Goal: Information Seeking & Learning: Learn about a topic

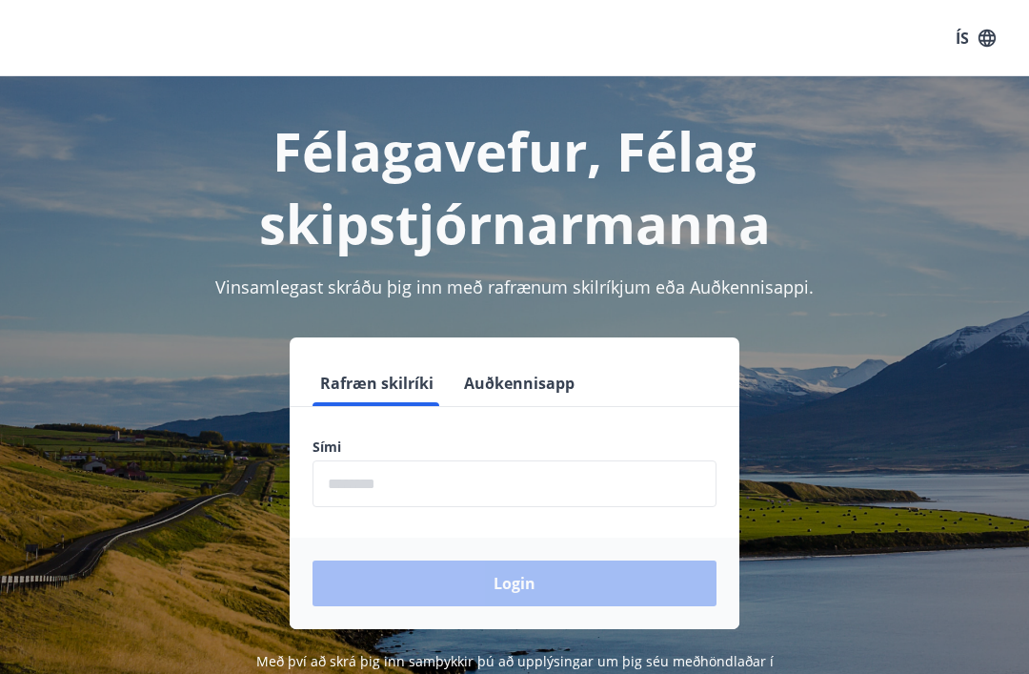
click at [471, 428] on form "Rafræn skilríki Auðkennisapp Sími ​ Login" at bounding box center [515, 494] width 450 height 269
click at [498, 488] on input "phone" at bounding box center [515, 483] width 404 height 47
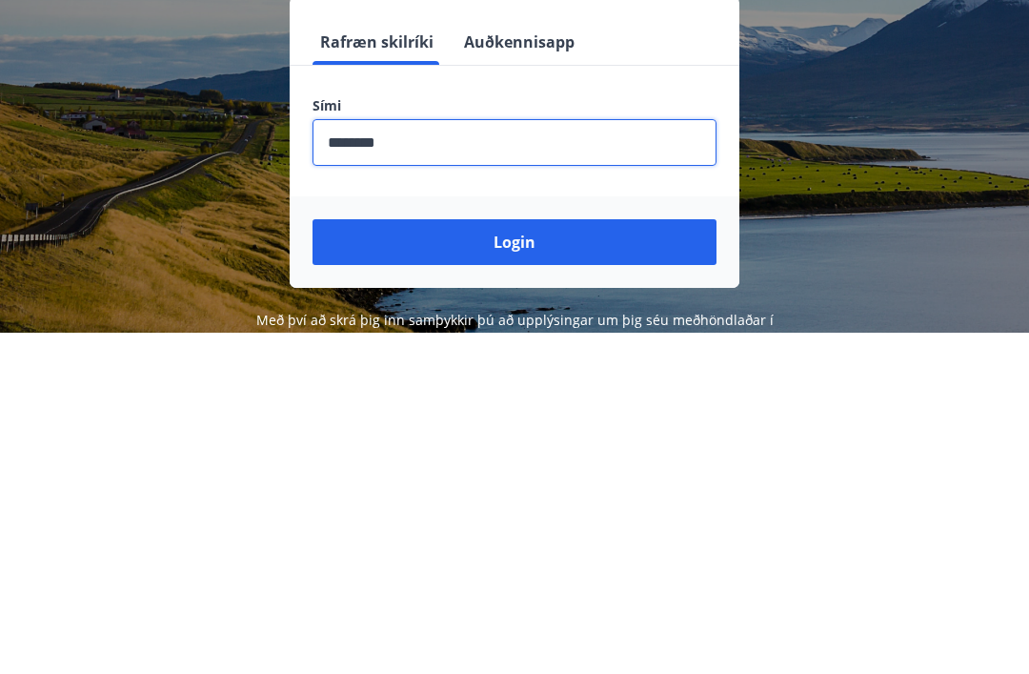
type input "********"
click at [537, 560] on button "Login" at bounding box center [515, 583] width 404 height 46
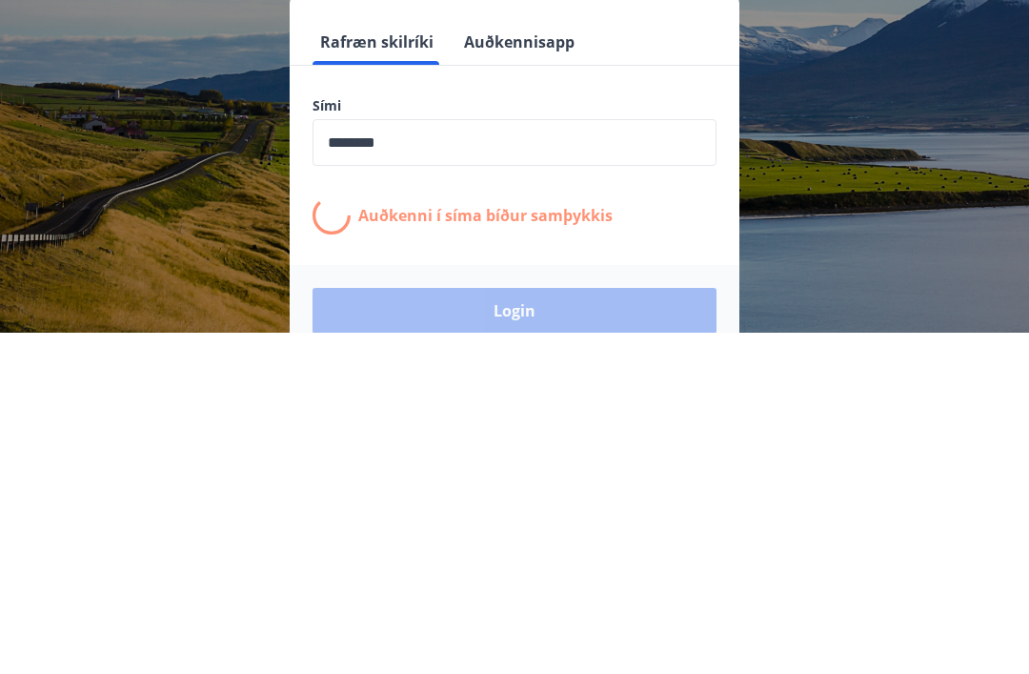
scroll to position [298, 0]
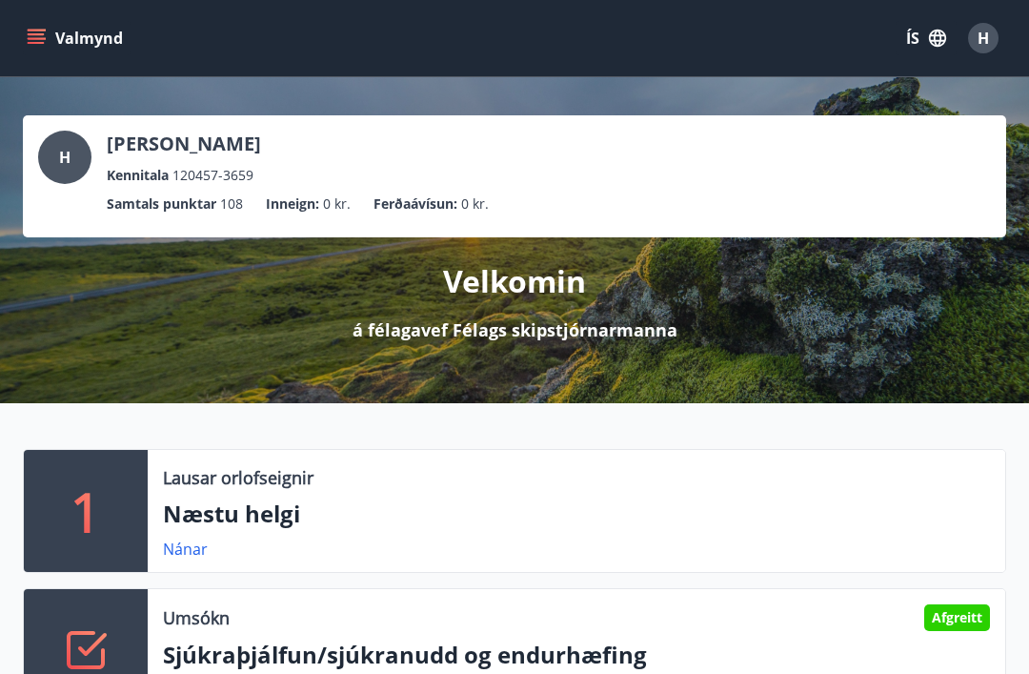
click at [45, 38] on icon "menu" at bounding box center [38, 38] width 21 height 2
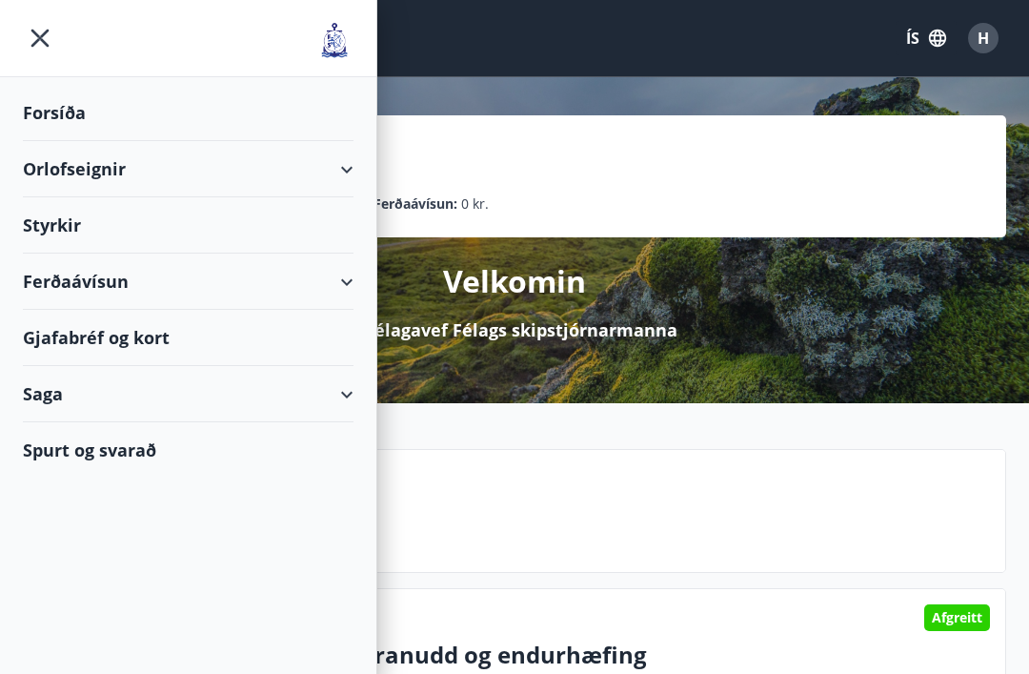
click at [346, 169] on div "Orlofseignir" at bounding box center [188, 169] width 331 height 56
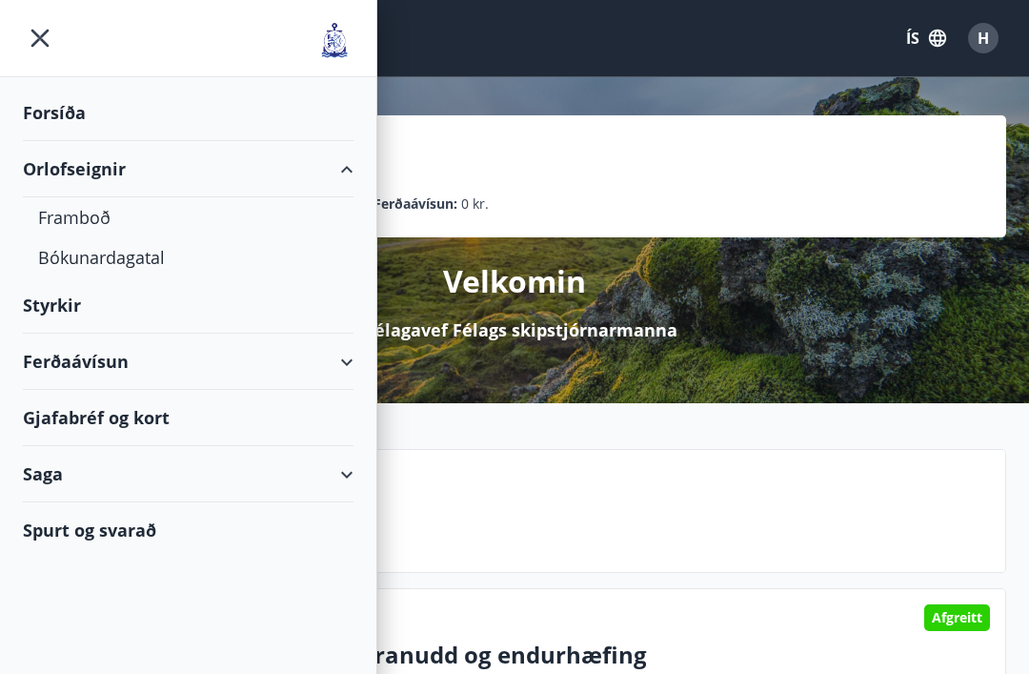
click at [93, 222] on div "Framboð" at bounding box center [188, 217] width 300 height 40
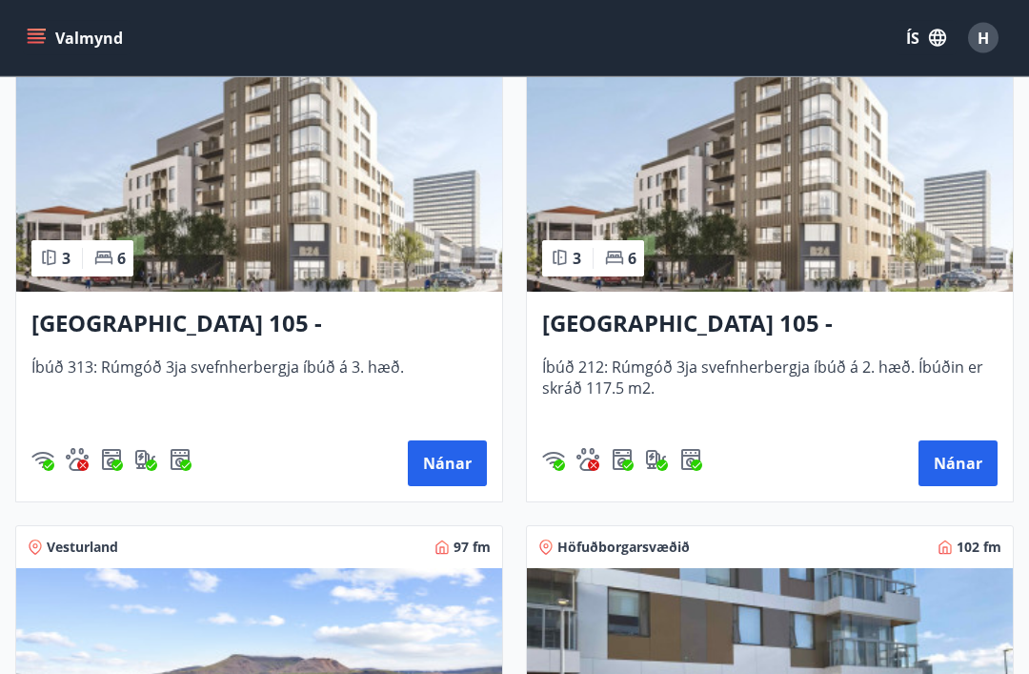
scroll to position [1447, 0]
click at [966, 455] on button "Nánar" at bounding box center [958, 463] width 79 height 46
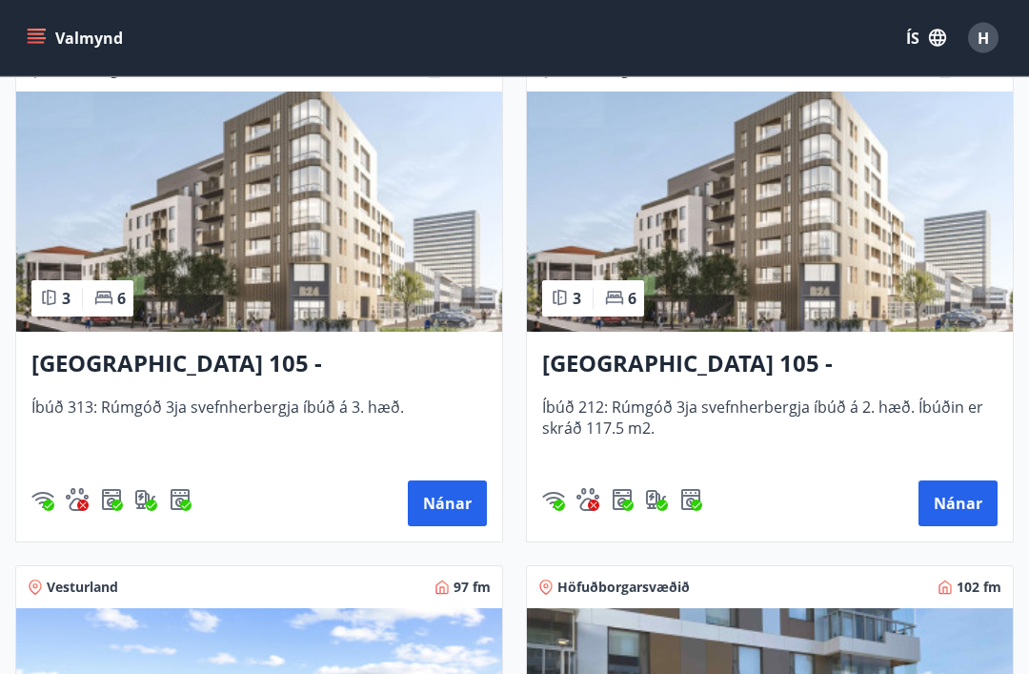
scroll to position [1408, 0]
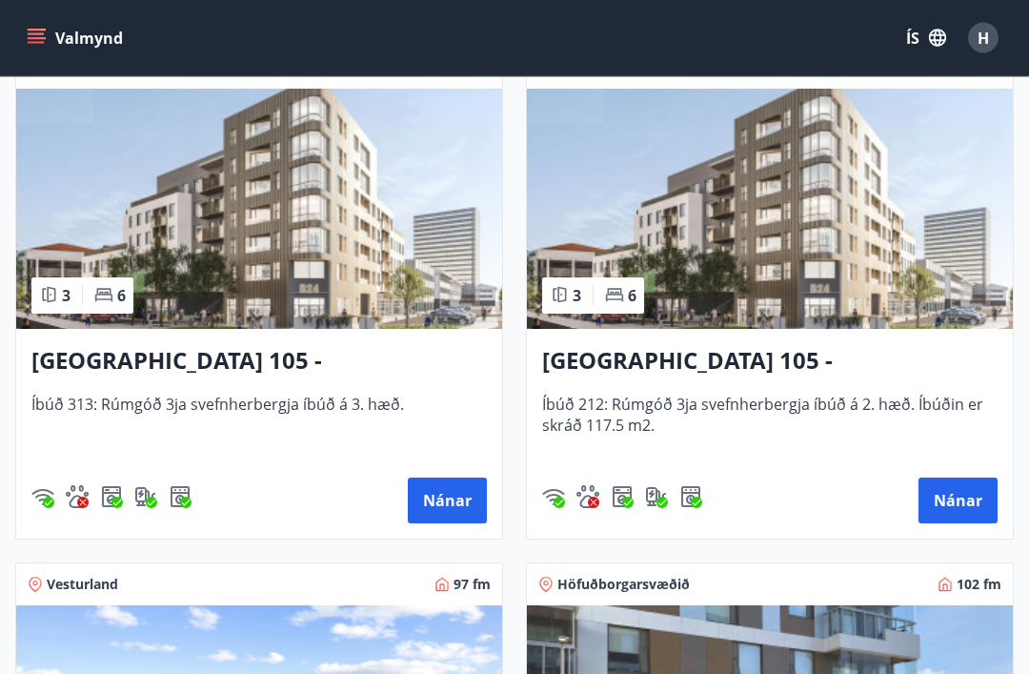
click at [452, 490] on button "Nánar" at bounding box center [447, 501] width 79 height 46
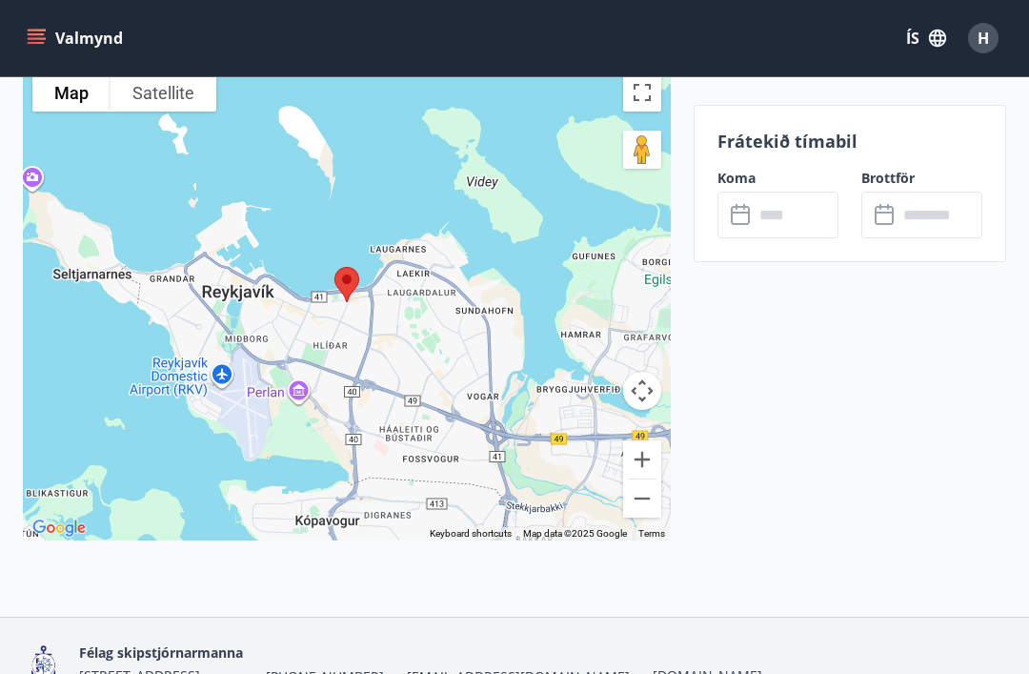
scroll to position [3142, 0]
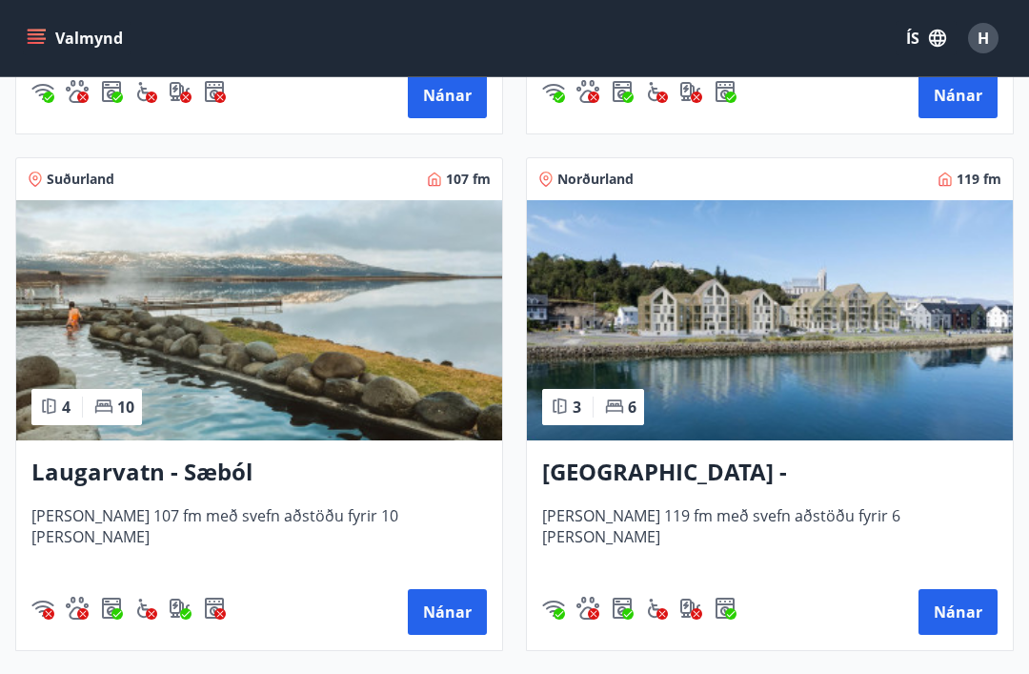
scroll to position [2853, 0]
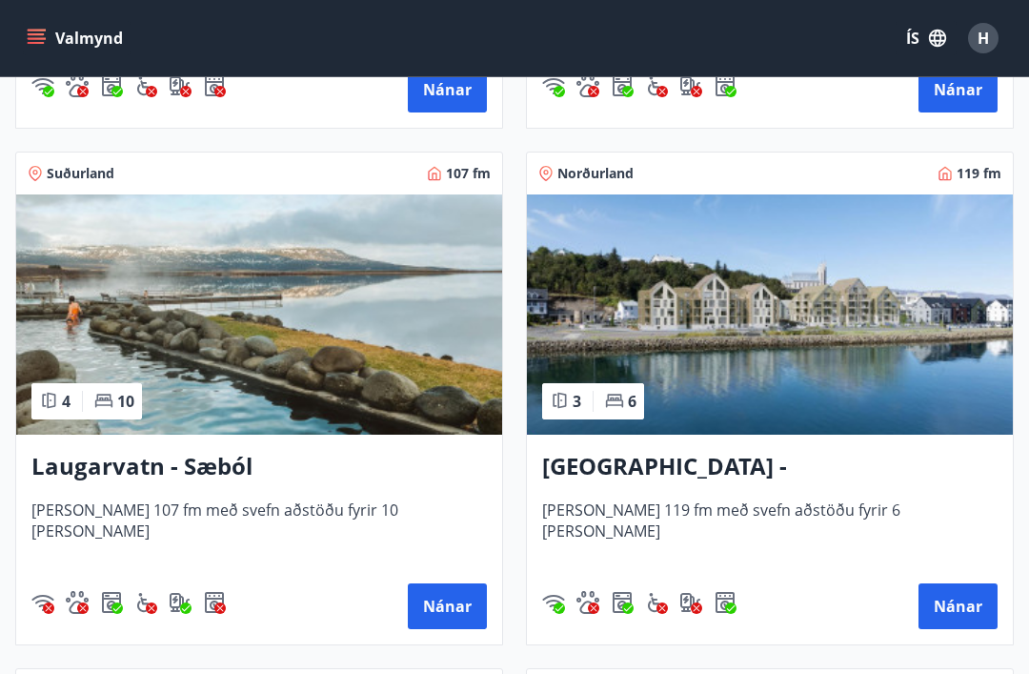
click at [972, 598] on button "Nánar" at bounding box center [958, 606] width 79 height 46
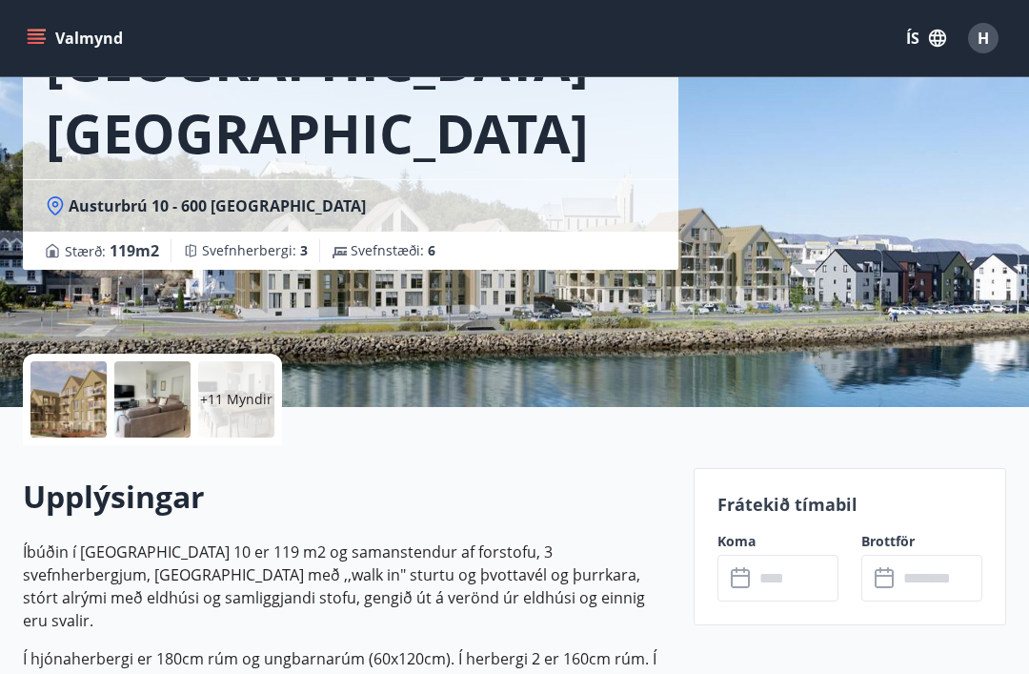
scroll to position [164, 0]
click at [137, 402] on div at bounding box center [152, 400] width 76 height 76
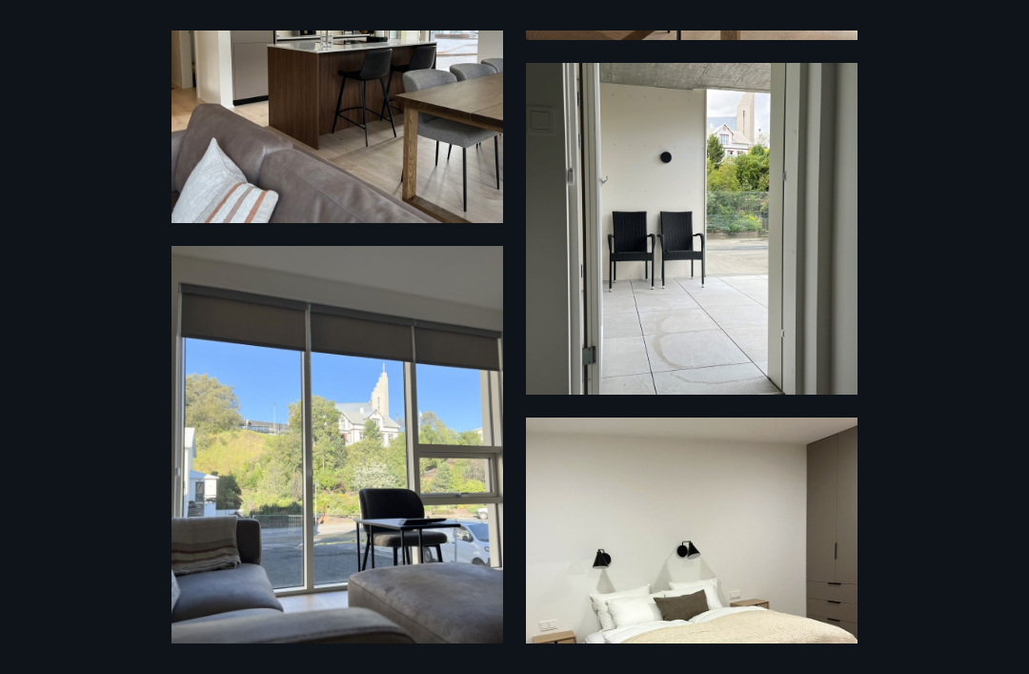
scroll to position [1161, 0]
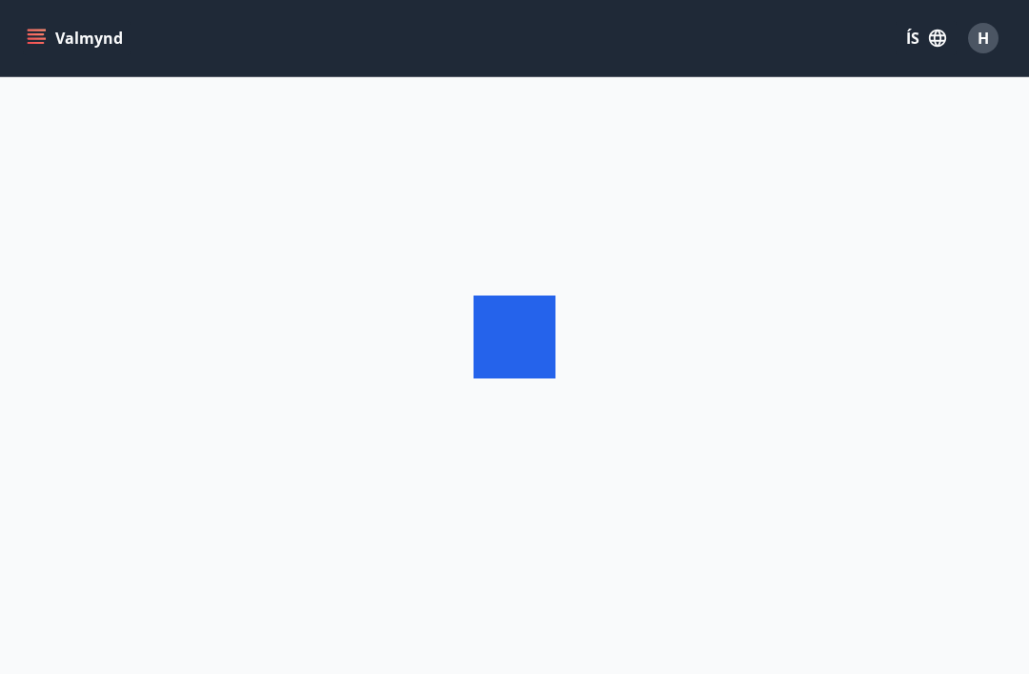
scroll to position [62, 0]
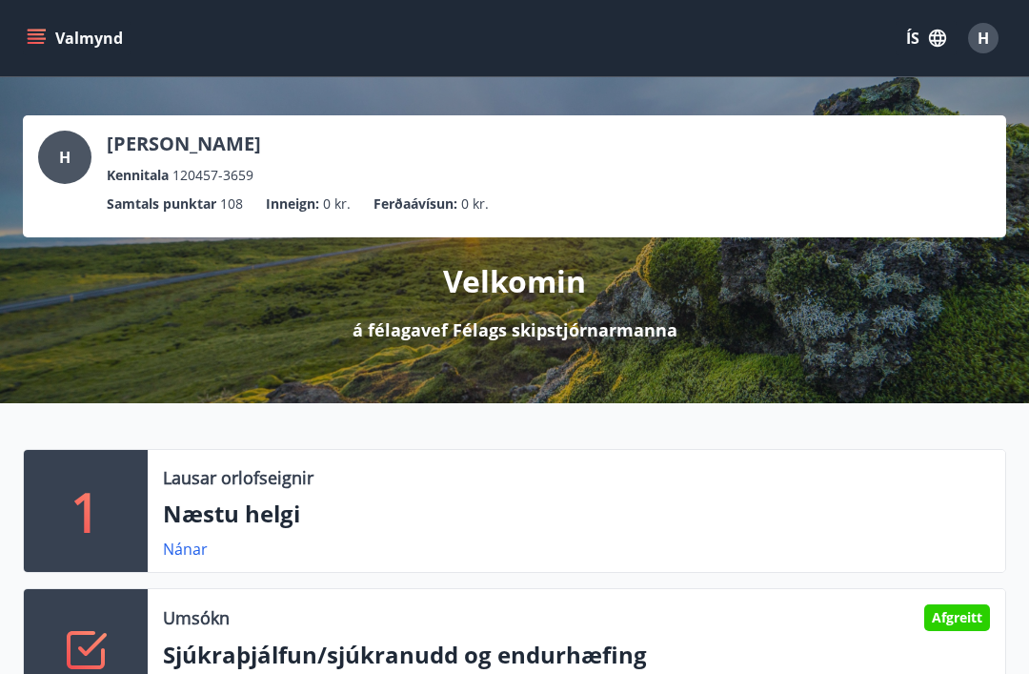
click at [41, 41] on icon "menu" at bounding box center [36, 38] width 19 height 19
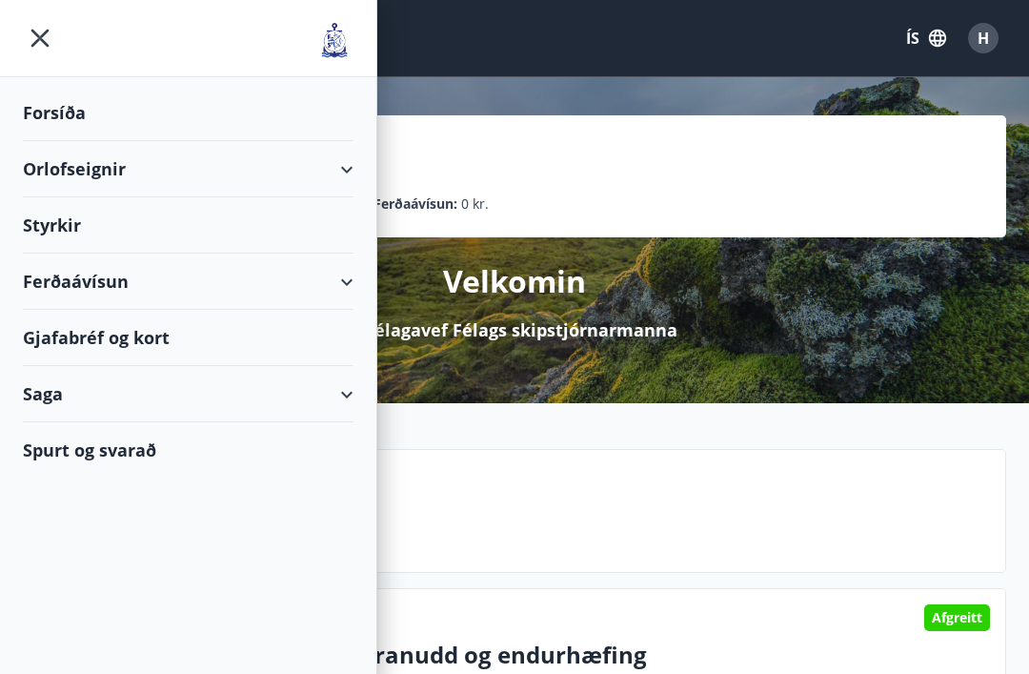
click at [363, 170] on div "Orlofseignir" at bounding box center [188, 169] width 376 height 56
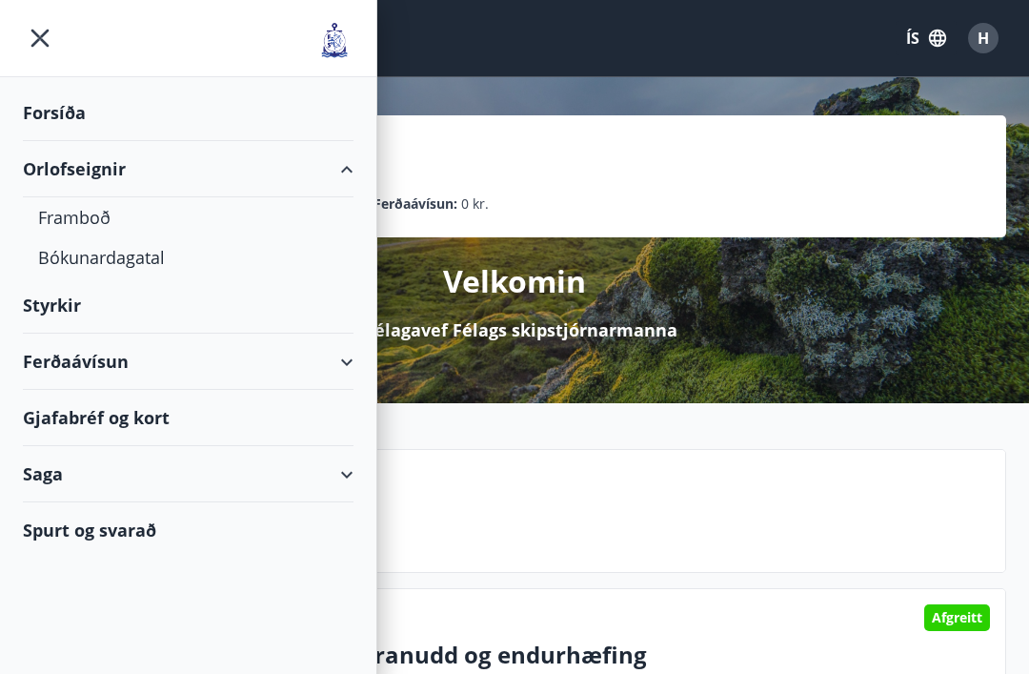
click at [79, 219] on div "Framboð" at bounding box center [188, 217] width 300 height 40
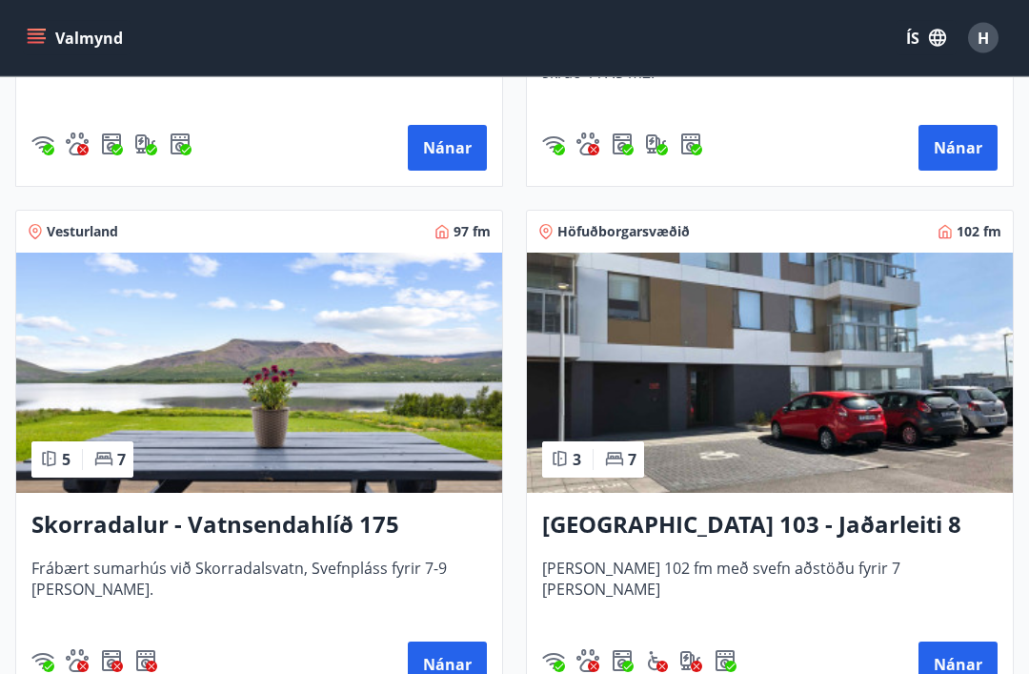
scroll to position [1768, 0]
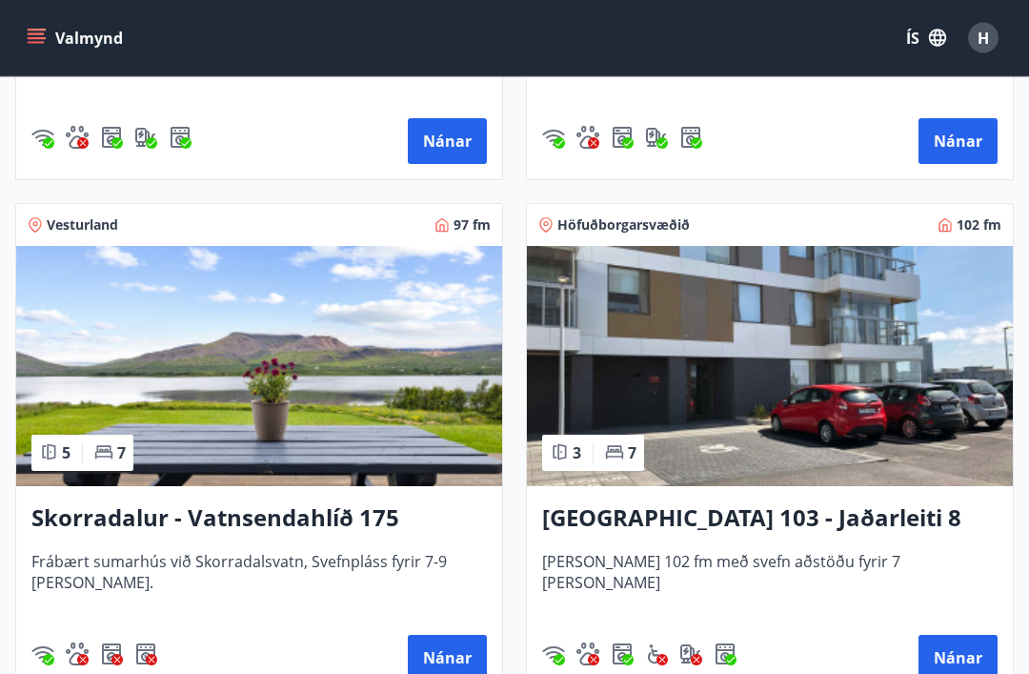
click at [325, 524] on h3 "Skorradalur - Vatnsendahlíð 175" at bounding box center [259, 519] width 456 height 34
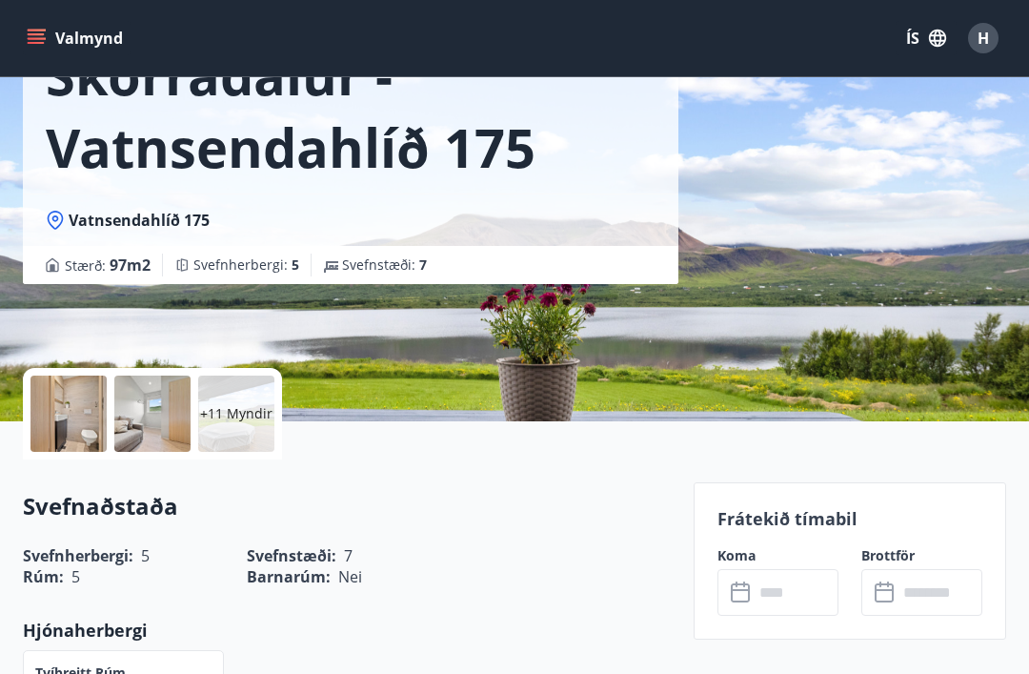
scroll to position [155, 0]
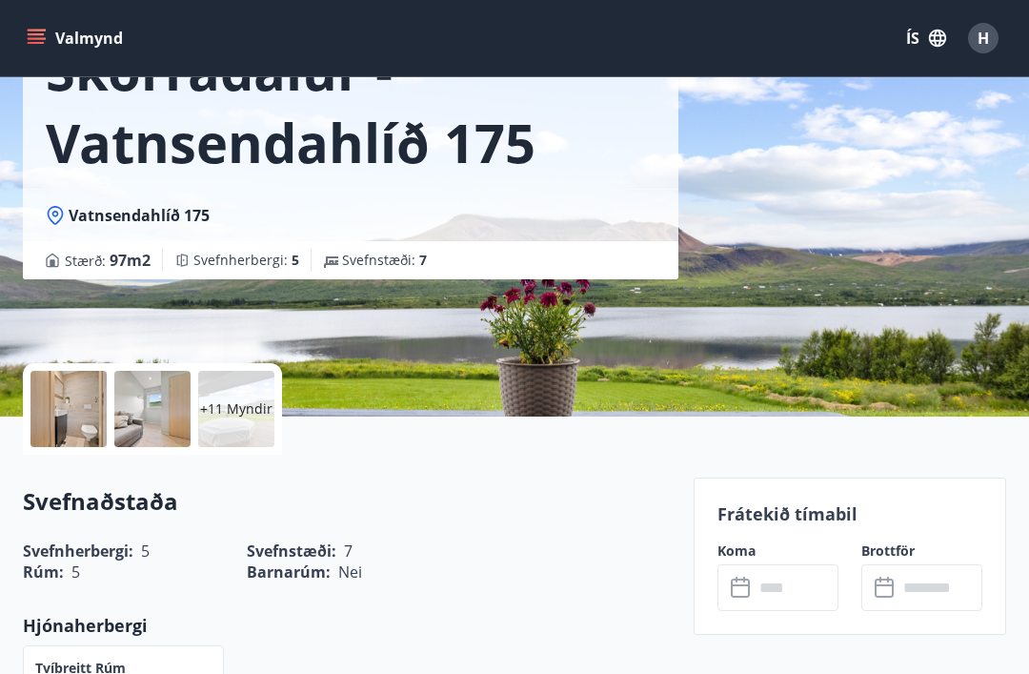
click at [233, 419] on div "+11 Myndir" at bounding box center [236, 409] width 76 height 76
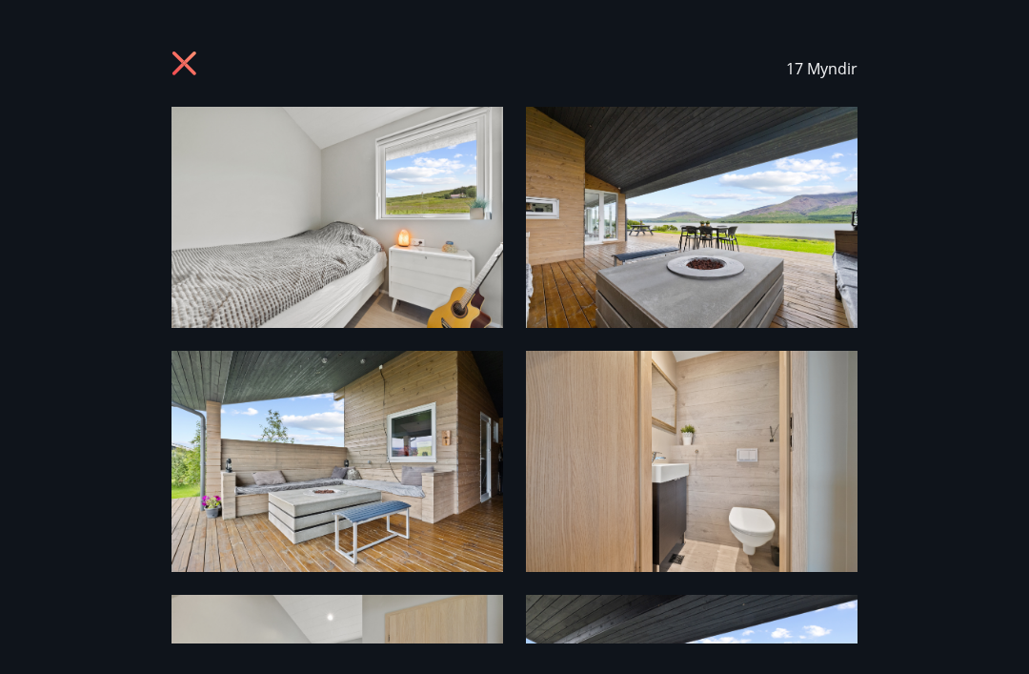
scroll to position [0, 0]
click at [190, 63] on icon at bounding box center [187, 66] width 30 height 30
